Goal: Task Accomplishment & Management: Use online tool/utility

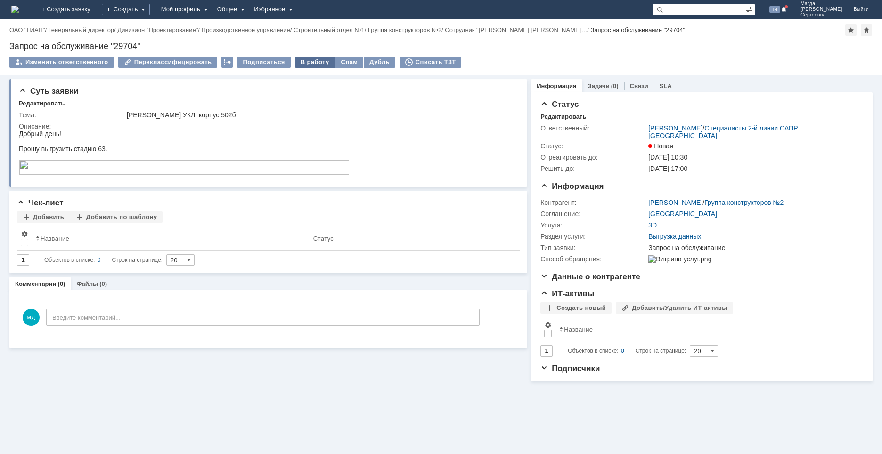
click at [303, 60] on div "В работу" at bounding box center [315, 62] width 40 height 11
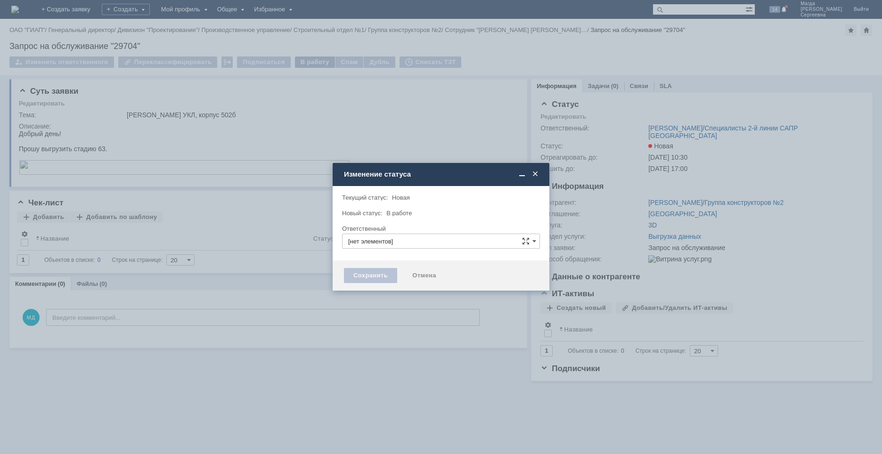
type input "[PERSON_NAME]"
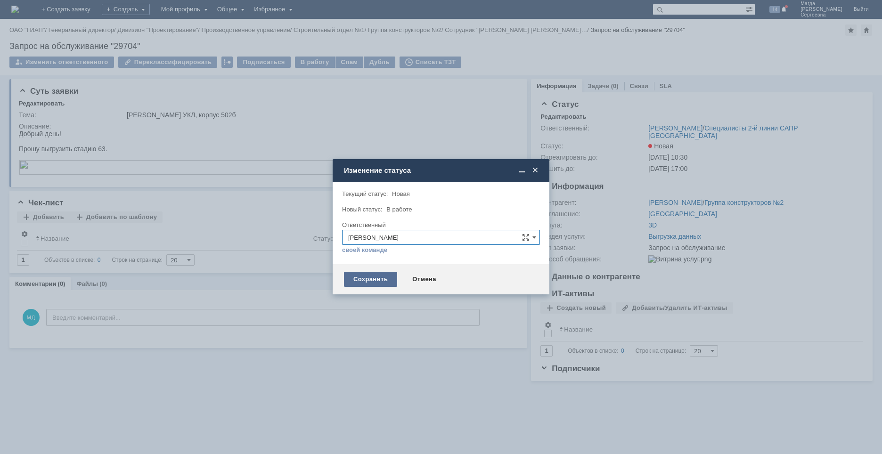
click at [365, 280] on div "Сохранить" at bounding box center [370, 279] width 53 height 15
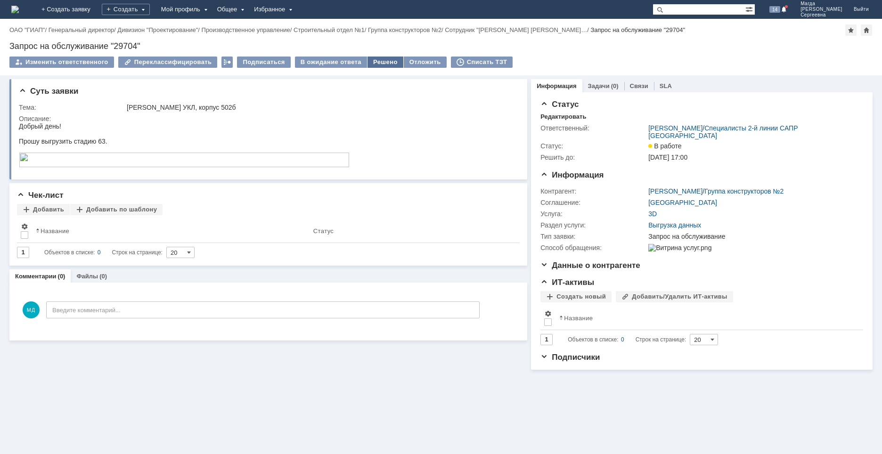
click at [371, 63] on div "Решено" at bounding box center [386, 62] width 36 height 11
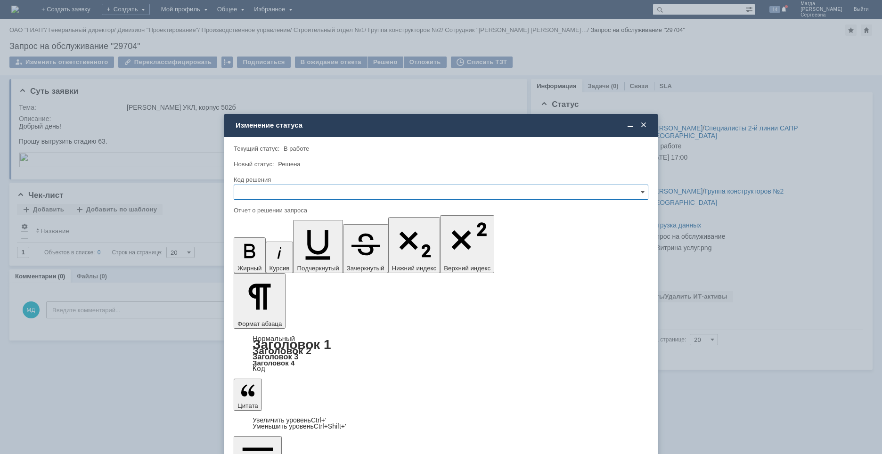
click at [303, 192] on input "text" at bounding box center [441, 192] width 415 height 15
click at [280, 252] on div "Решено" at bounding box center [441, 256] width 414 height 15
type input "Решено"
